Goal: Task Accomplishment & Management: Manage account settings

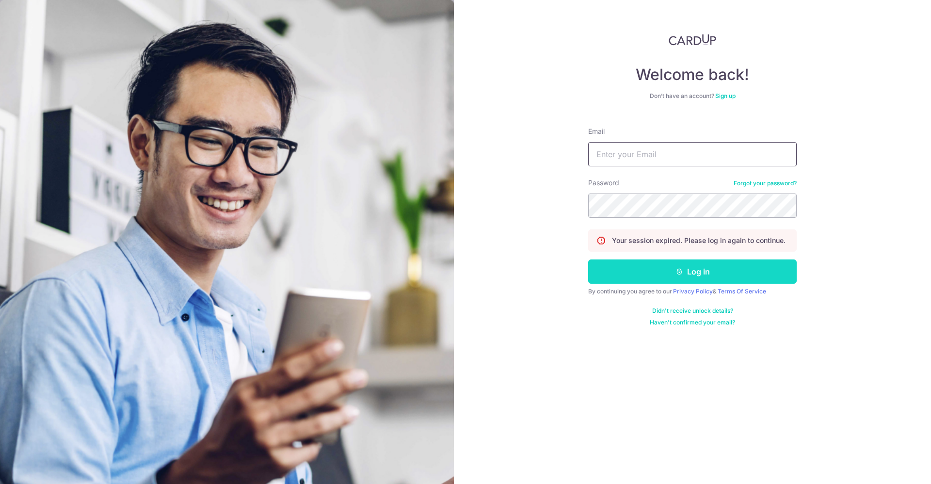
type input "[EMAIL_ADDRESS][DOMAIN_NAME]"
click at [657, 264] on button "Log in" at bounding box center [692, 271] width 208 height 24
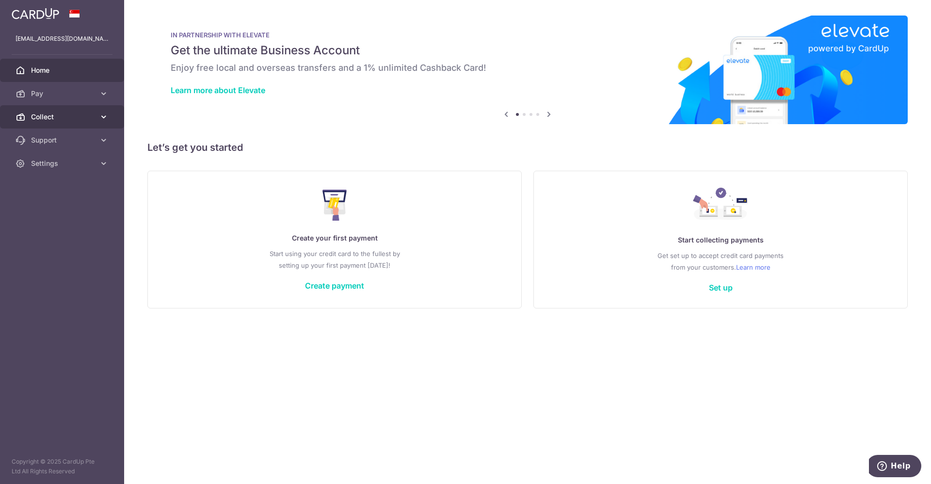
click at [44, 120] on span "Collect" at bounding box center [63, 117] width 64 height 10
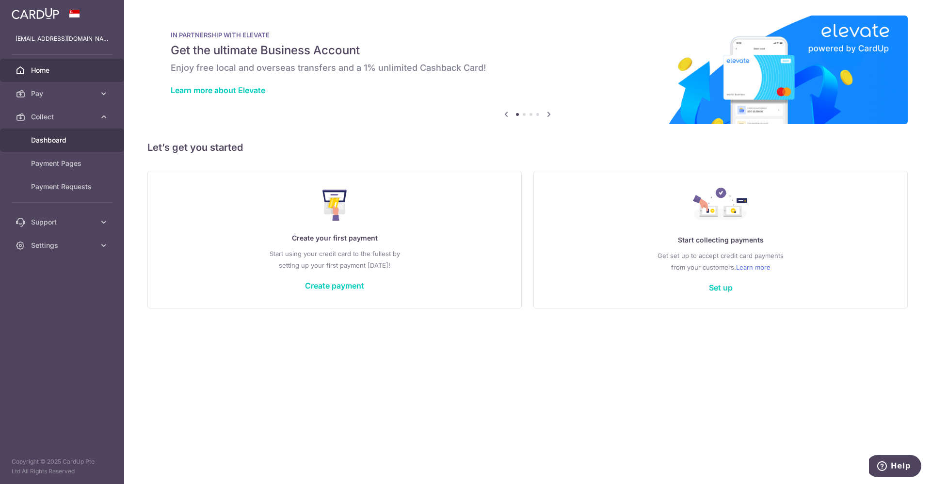
click at [56, 132] on link "Dashboard" at bounding box center [62, 139] width 124 height 23
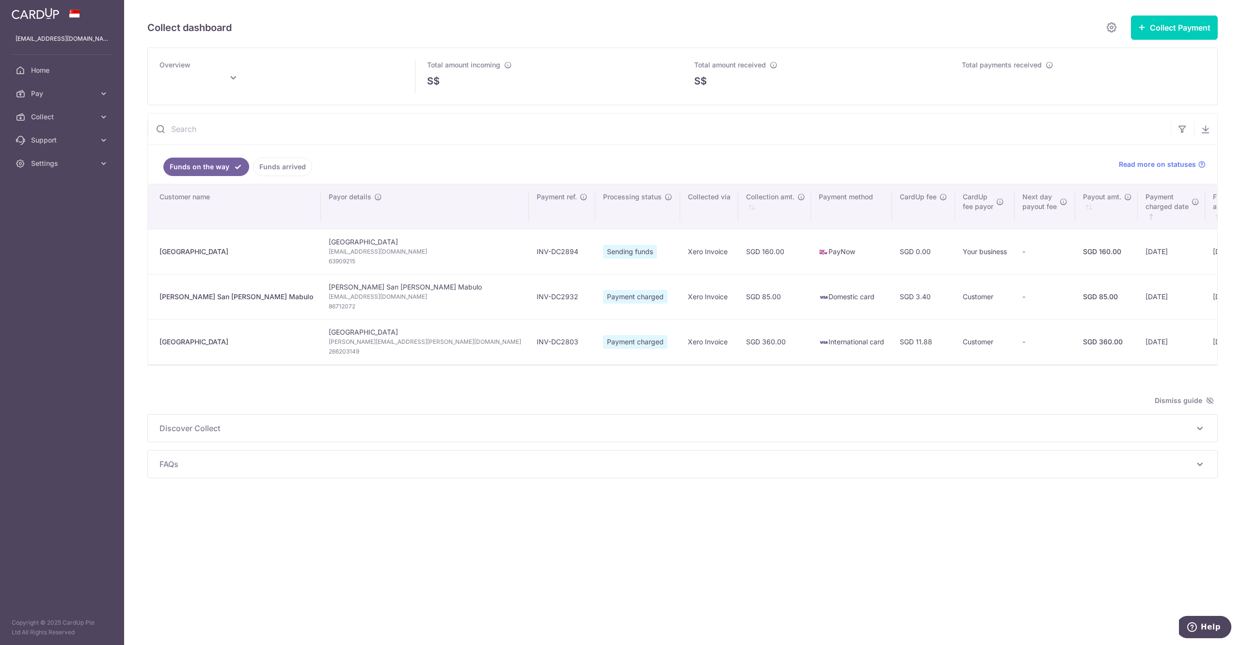
drag, startPoint x: 899, startPoint y: 0, endPoint x: 741, endPoint y: 521, distance: 544.4
click at [741, 483] on div "Collect dashboard Collect Payment Create request to collect payments Custom Pay…" at bounding box center [682, 322] width 1117 height 645
type input "[DATE]"
